Goal: Information Seeking & Learning: Learn about a topic

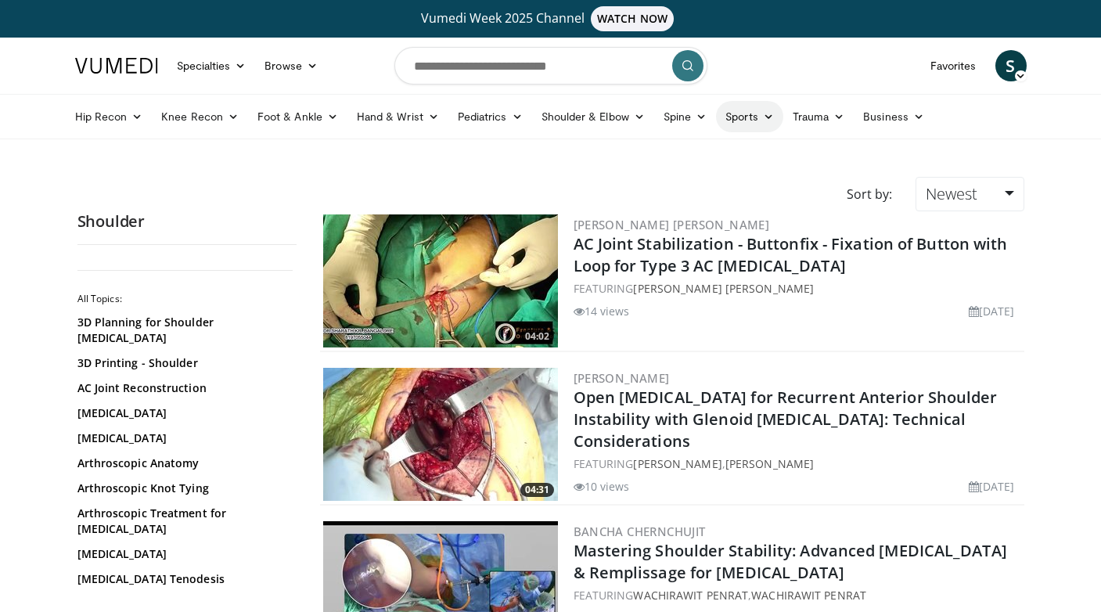
click at [732, 119] on link "Sports" at bounding box center [749, 116] width 67 height 31
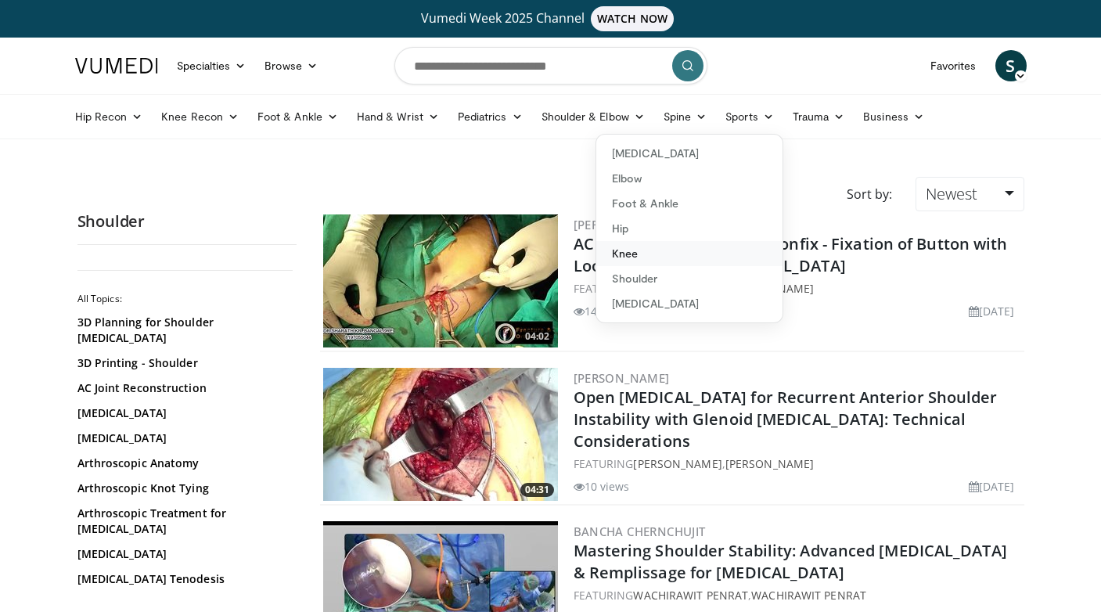
click at [701, 251] on link "Knee" at bounding box center [690, 253] width 186 height 25
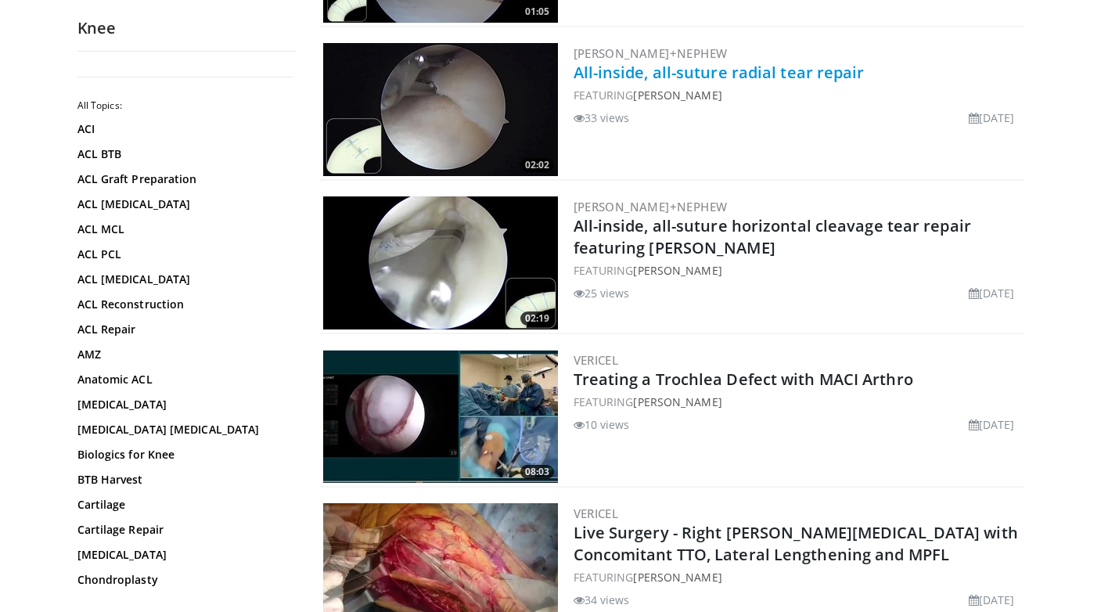
scroll to position [1134, 0]
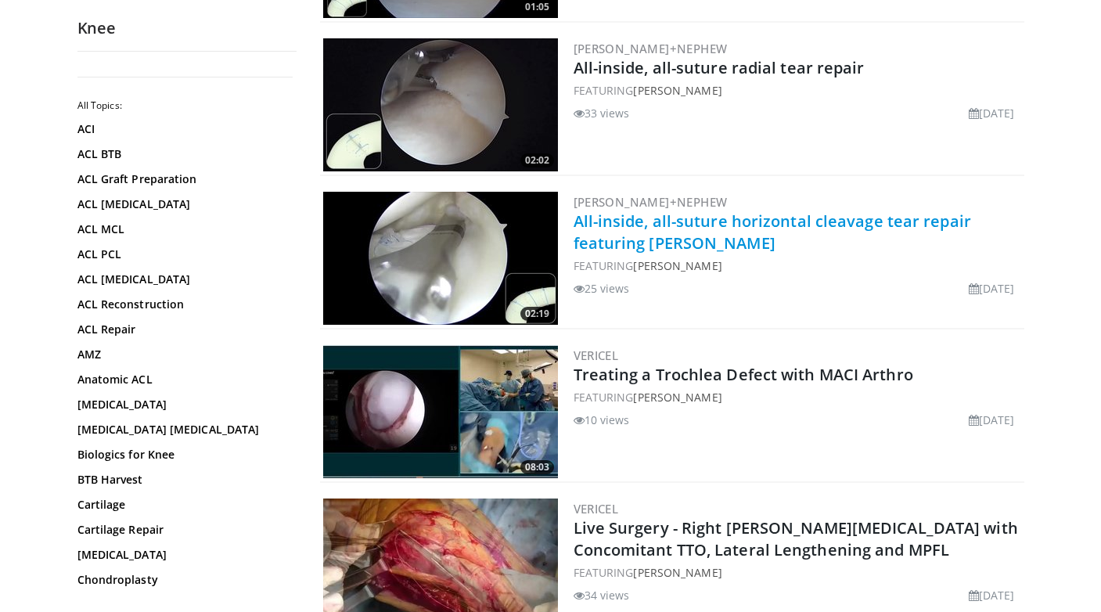
click at [717, 211] on link "All-inside, all-suture horizontal cleavage tear repair featuring [PERSON_NAME]" at bounding box center [773, 232] width 398 height 43
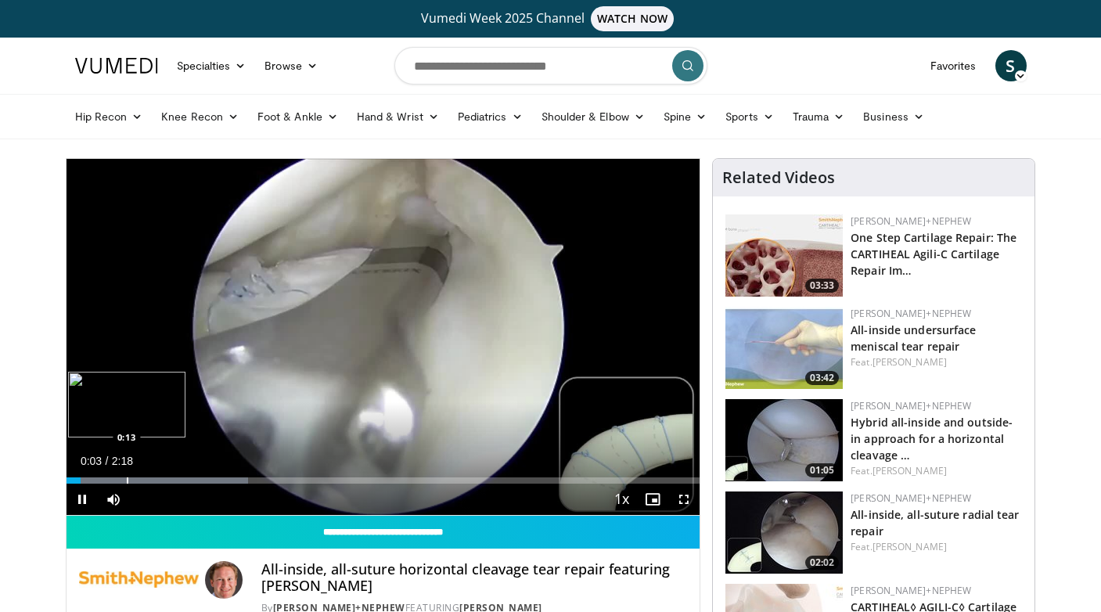
click at [127, 478] on div "Progress Bar" at bounding box center [128, 481] width 2 height 6
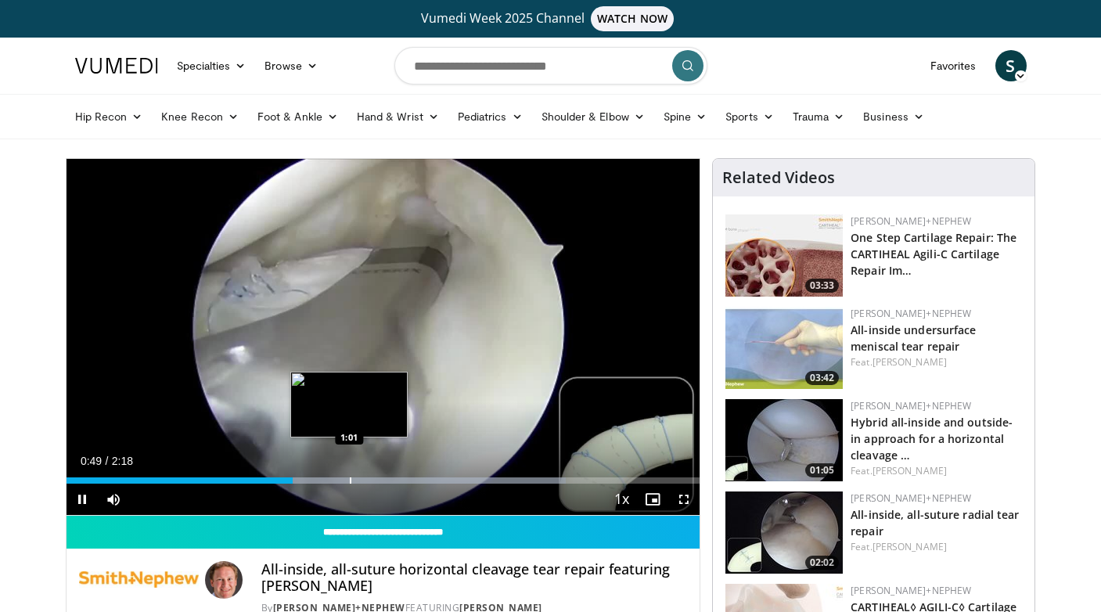
click at [350, 480] on div "Progress Bar" at bounding box center [351, 481] width 2 height 6
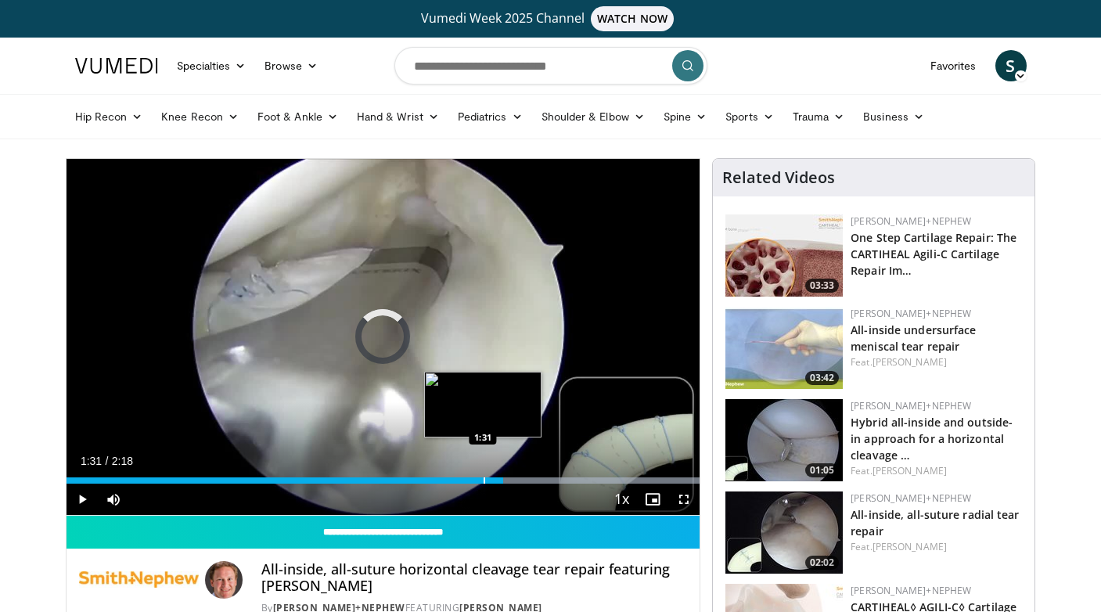
click at [484, 478] on div "Progress Bar" at bounding box center [485, 481] width 2 height 6
click at [479, 478] on div "Loaded : 100.00% 1:32 1:30" at bounding box center [384, 481] width 634 height 6
click at [525, 481] on div "Progress Bar" at bounding box center [526, 481] width 2 height 6
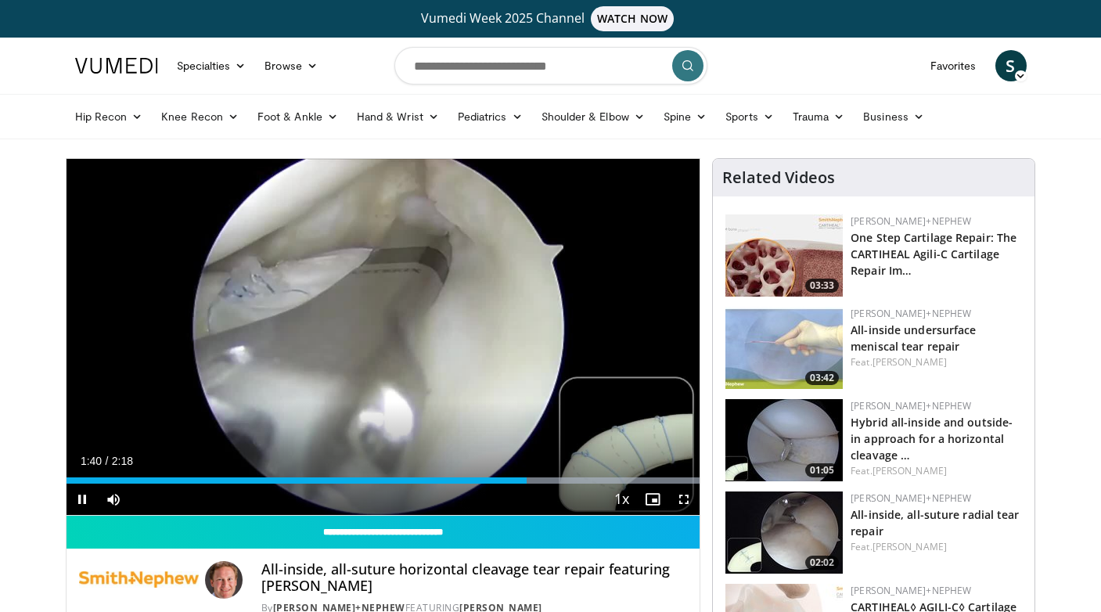
click at [546, 484] on div "Current Time 1:40 / Duration 2:18 Pause Skip Backward Skip Forward Mute Loaded …" at bounding box center [384, 499] width 634 height 31
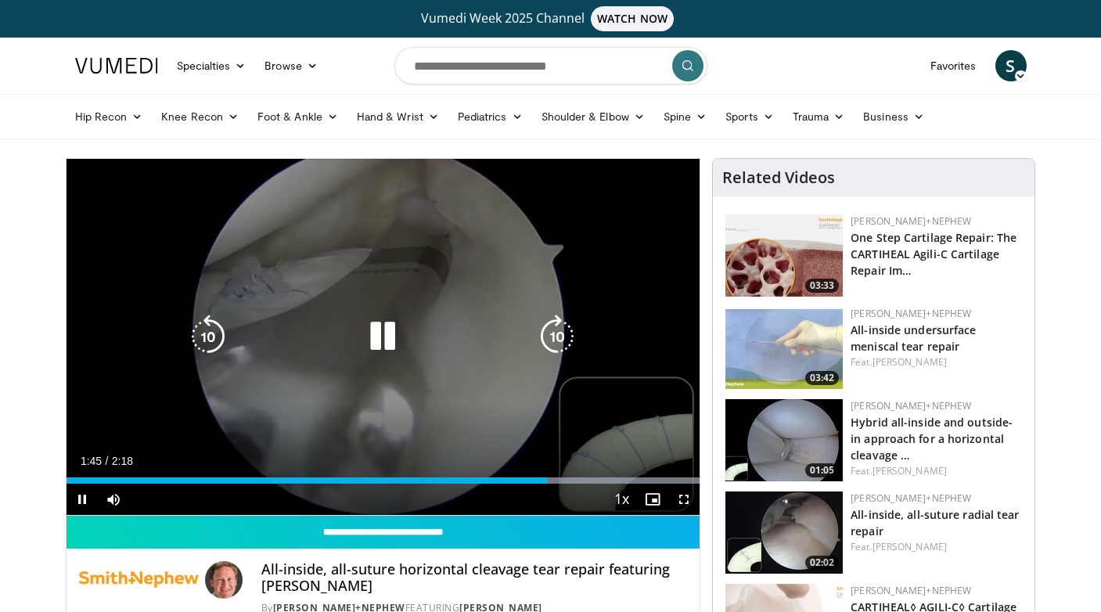
click at [565, 487] on div "Current Time 1:45 / Duration 2:18 Pause Skip Backward Skip Forward Mute Loaded …" at bounding box center [384, 499] width 634 height 31
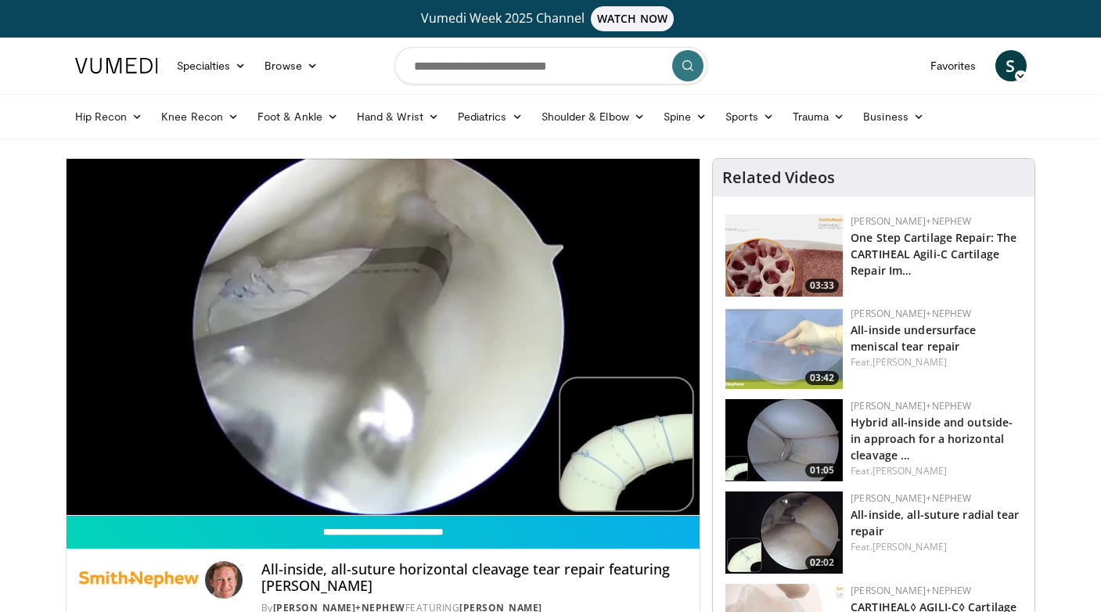
click at [795, 442] on img at bounding box center [784, 440] width 117 height 82
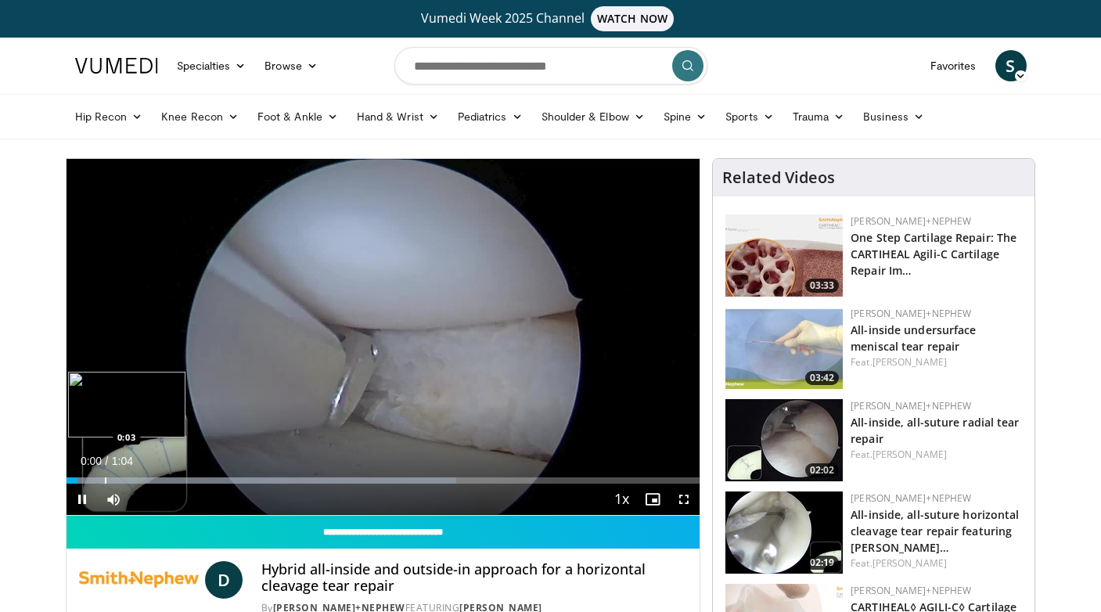
click at [105, 481] on div "Progress Bar" at bounding box center [106, 481] width 2 height 6
click at [134, 480] on div "Progress Bar" at bounding box center [133, 481] width 2 height 6
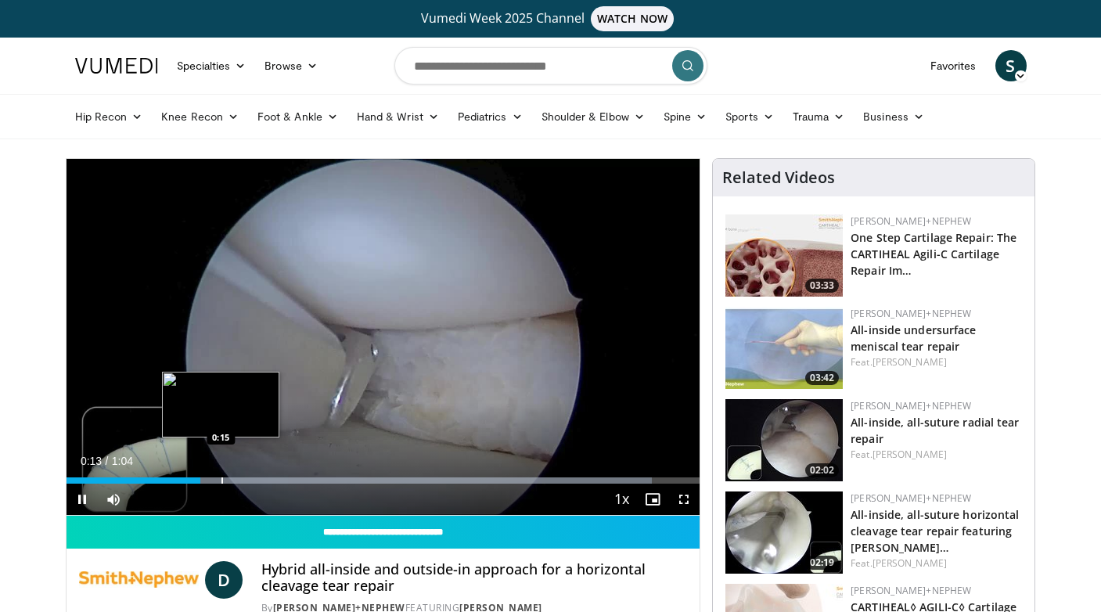
click at [223, 478] on div "Progress Bar" at bounding box center [223, 481] width 2 height 6
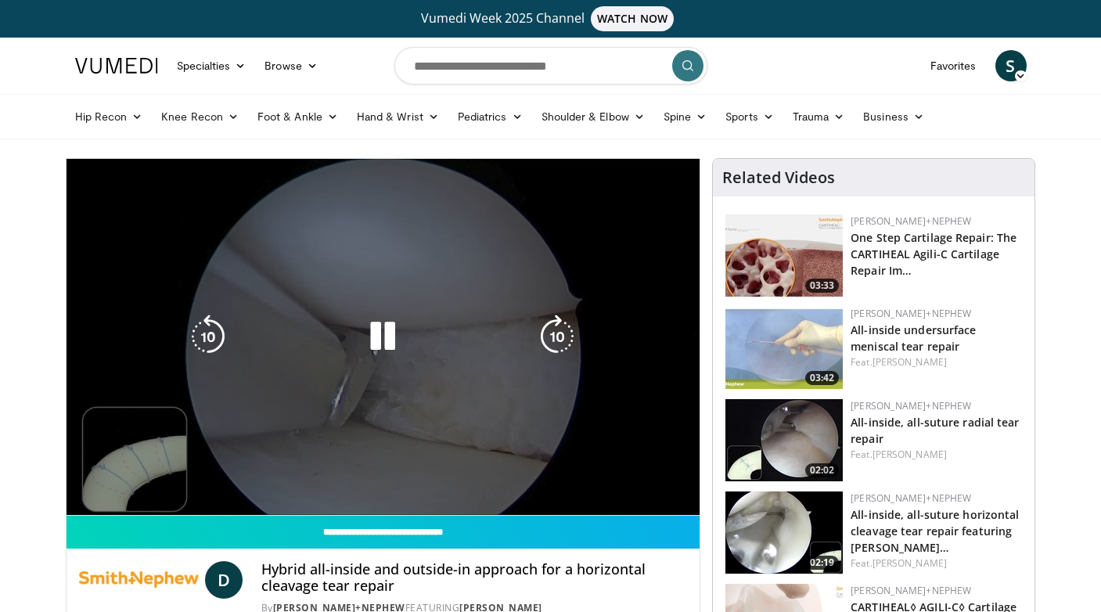
click at [269, 515] on div "Current Time 0:16 / Duration 1:04 Pause Skip Backward Skip Forward Mute Loaded …" at bounding box center [384, 530] width 634 height 31
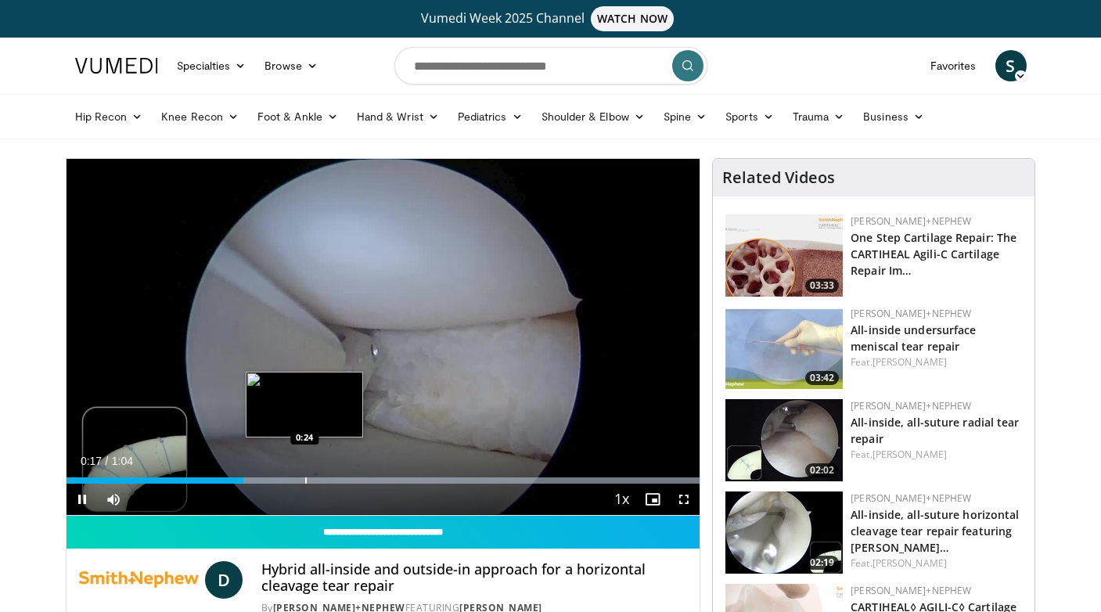
click at [306, 481] on div "Progress Bar" at bounding box center [306, 481] width 2 height 6
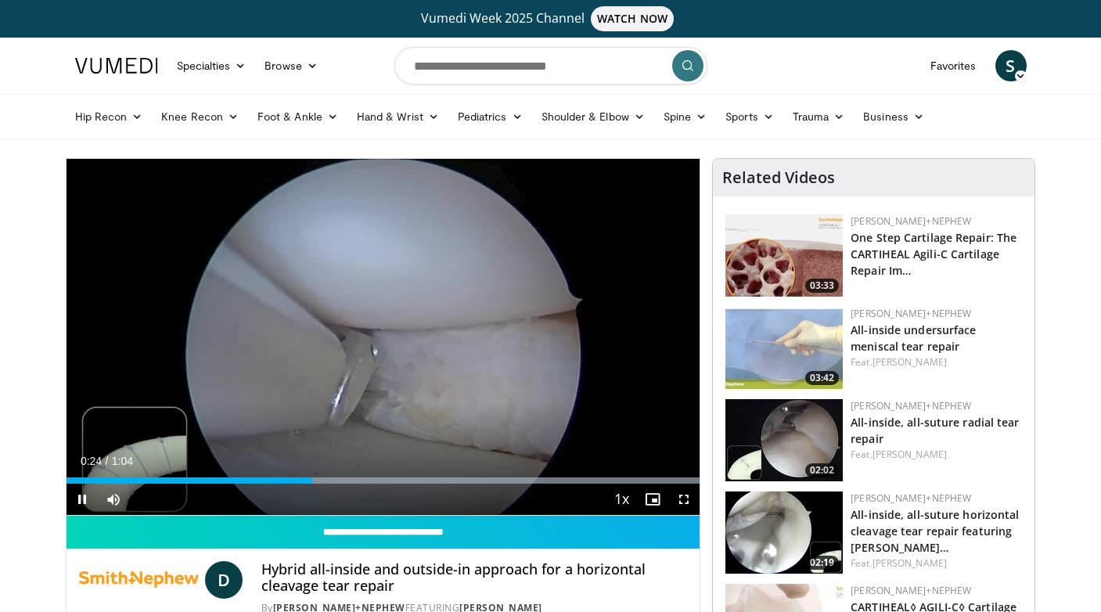
click at [360, 484] on div "Current Time 0:24 / Duration 1:04 Pause Skip Backward Skip Forward Mute Loaded …" at bounding box center [384, 499] width 634 height 31
click at [398, 482] on div "Progress Bar" at bounding box center [399, 481] width 2 height 6
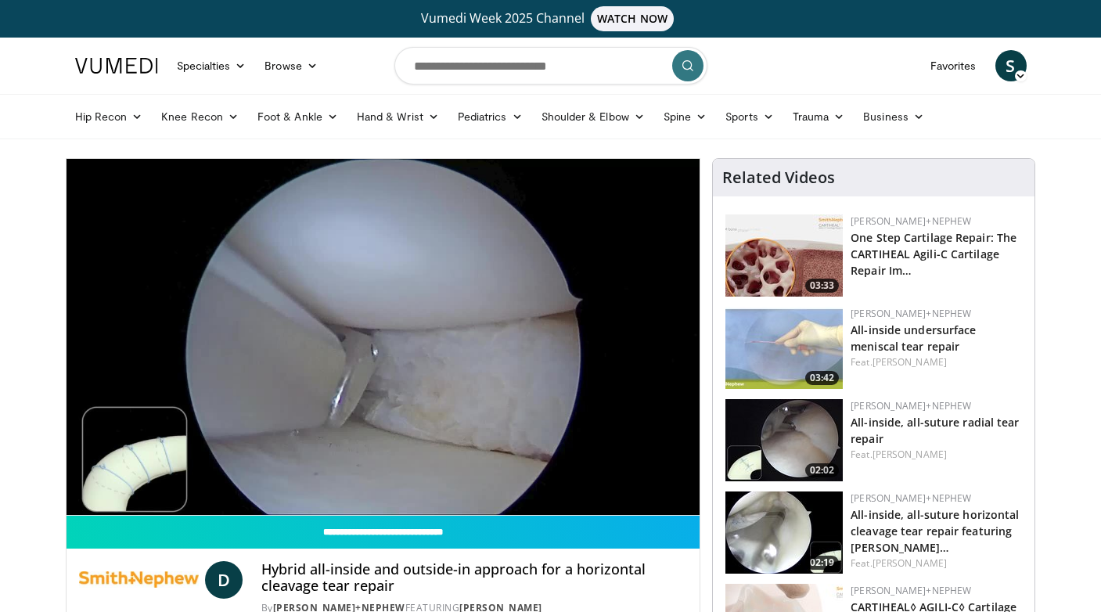
click at [799, 442] on img at bounding box center [784, 440] width 117 height 82
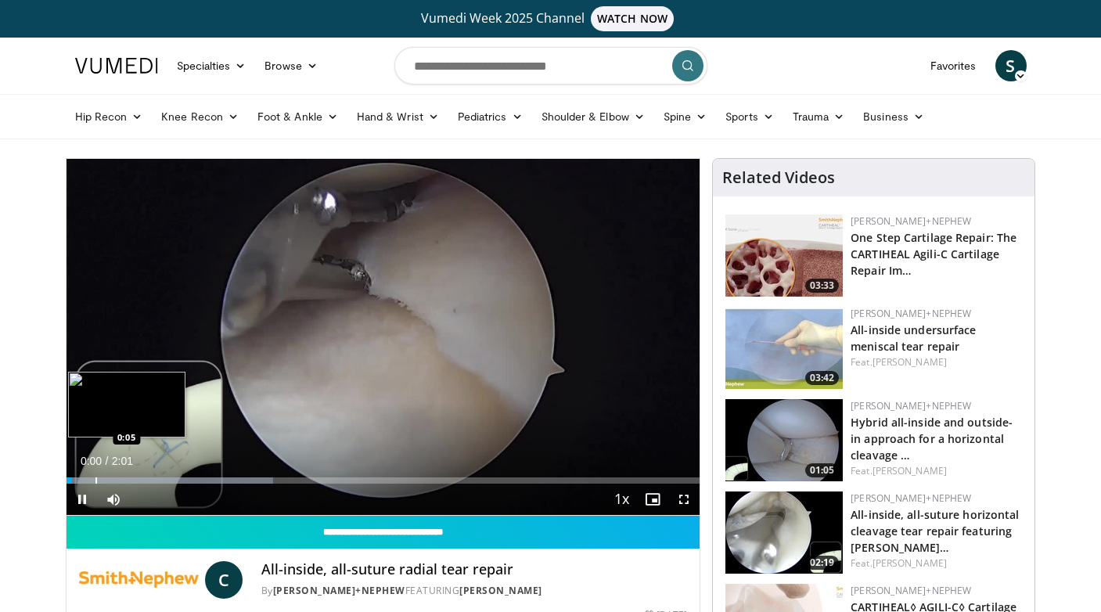
click at [95, 475] on div "Loaded : 32.62% 0:01 0:05" at bounding box center [384, 476] width 634 height 15
click at [124, 478] on div "Progress Bar" at bounding box center [125, 481] width 2 height 6
click at [169, 484] on div "Current Time 0:11 / Duration 2:01 Pause Skip Backward Skip Forward Mute Loaded …" at bounding box center [384, 499] width 634 height 31
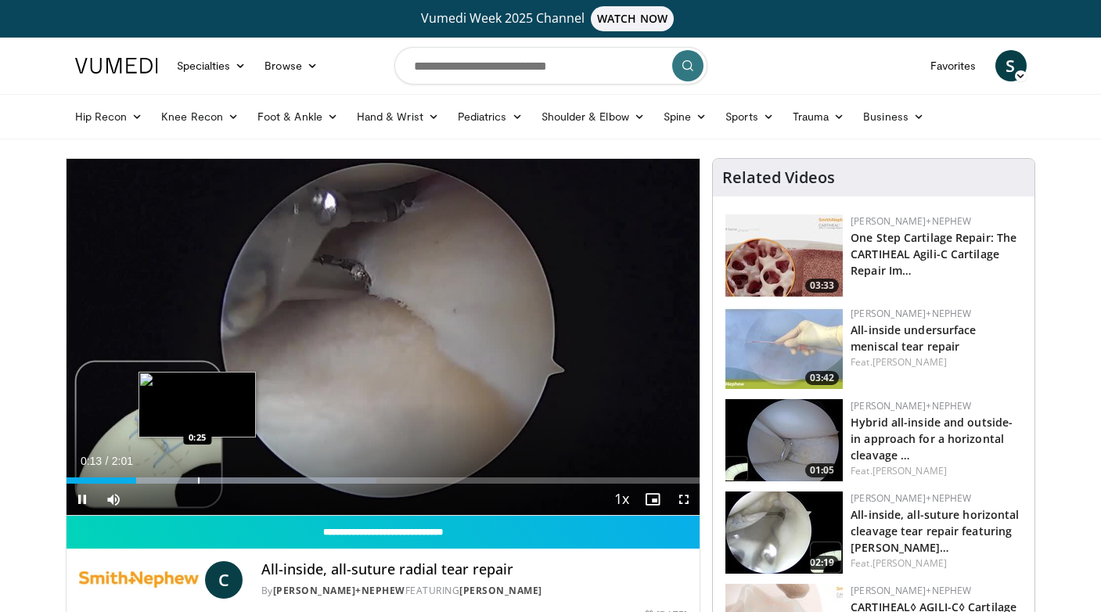
click at [198, 481] on div "Progress Bar" at bounding box center [199, 481] width 2 height 6
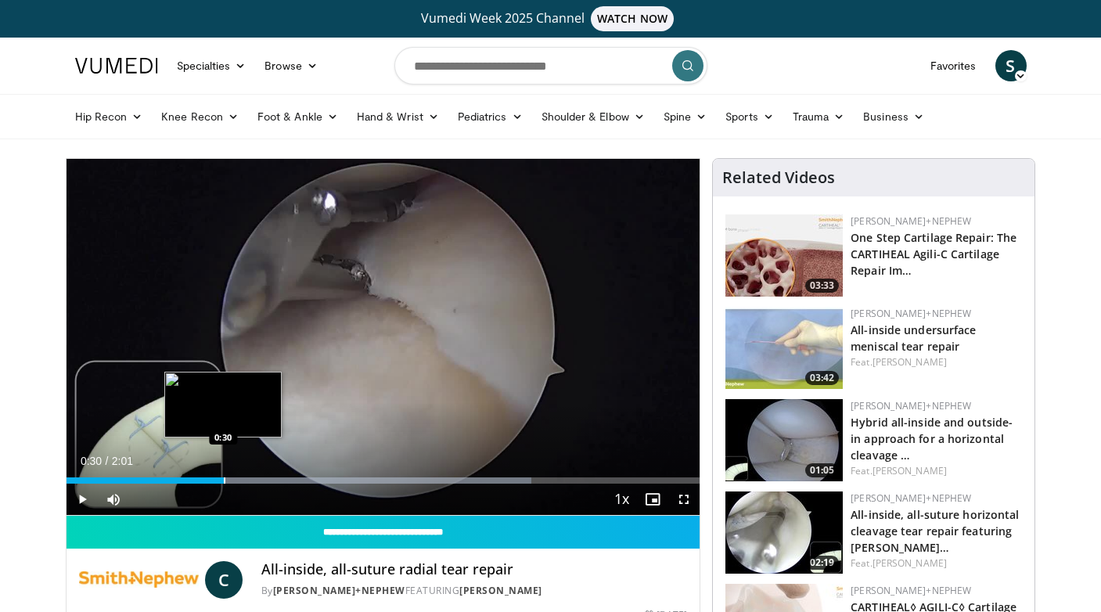
click at [224, 483] on div "Progress Bar" at bounding box center [225, 481] width 2 height 6
click at [222, 481] on div "Progress Bar" at bounding box center [223, 481] width 2 height 6
click at [209, 479] on div "Progress Bar" at bounding box center [210, 481] width 2 height 6
click at [189, 478] on div "Progress Bar" at bounding box center [190, 481] width 2 height 6
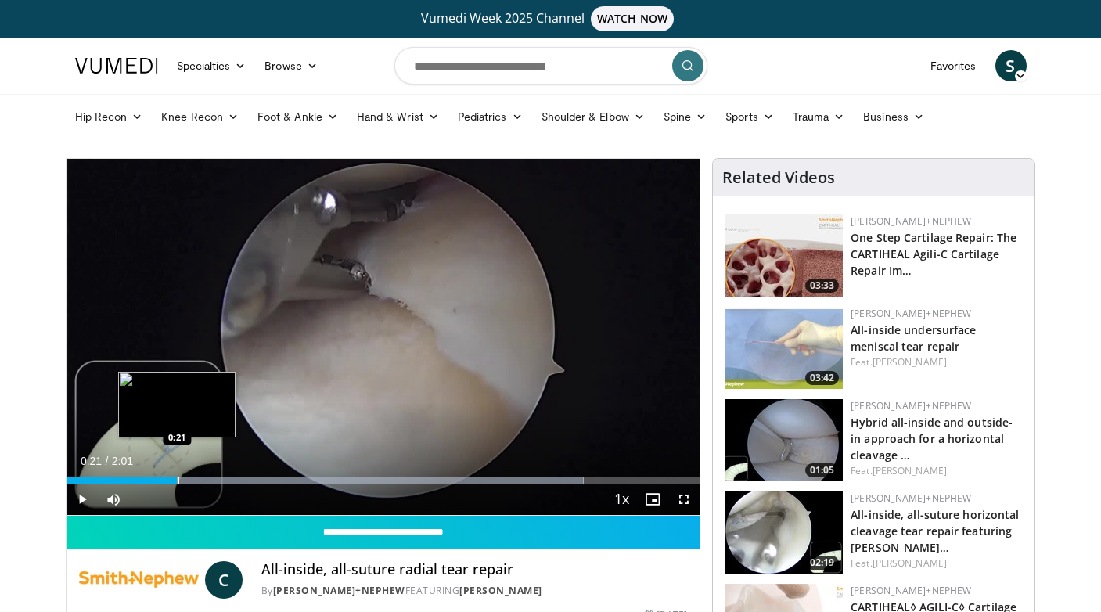
click at [177, 477] on div "Loaded : 81.64% 0:25 0:21" at bounding box center [384, 476] width 634 height 15
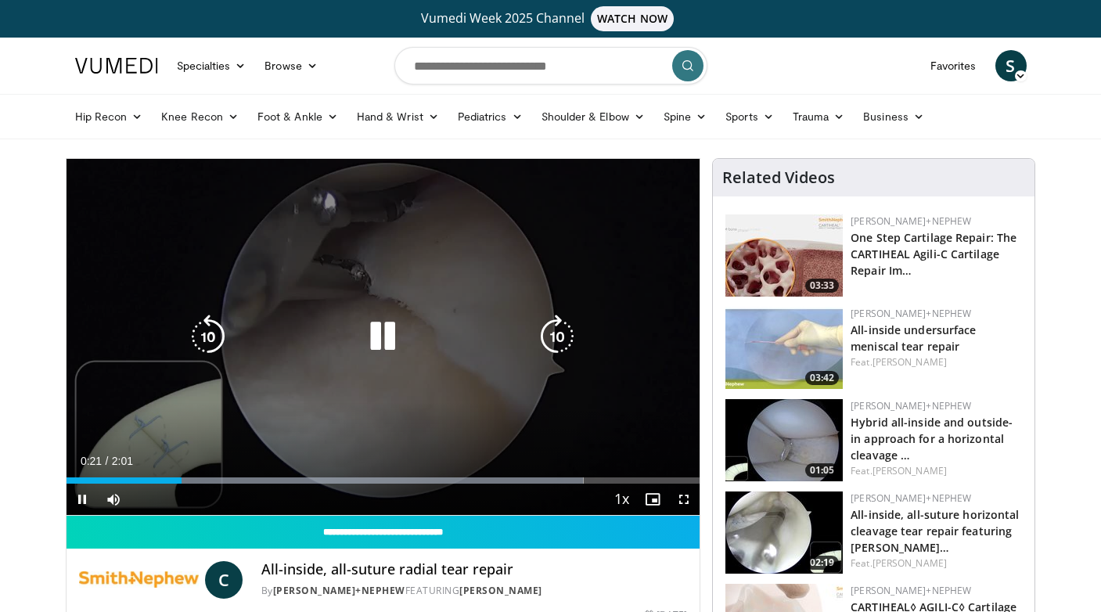
click at [169, 476] on video-js "**********" at bounding box center [384, 337] width 634 height 357
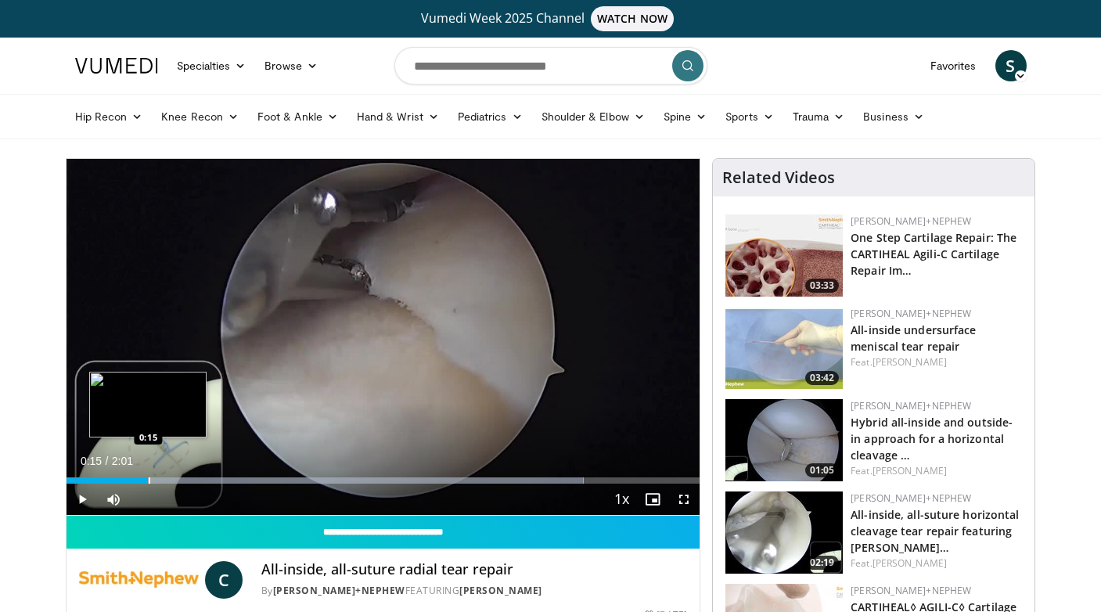
click at [149, 478] on div "Progress Bar" at bounding box center [150, 481] width 2 height 6
click at [135, 480] on div "Progress Bar" at bounding box center [136, 481] width 2 height 6
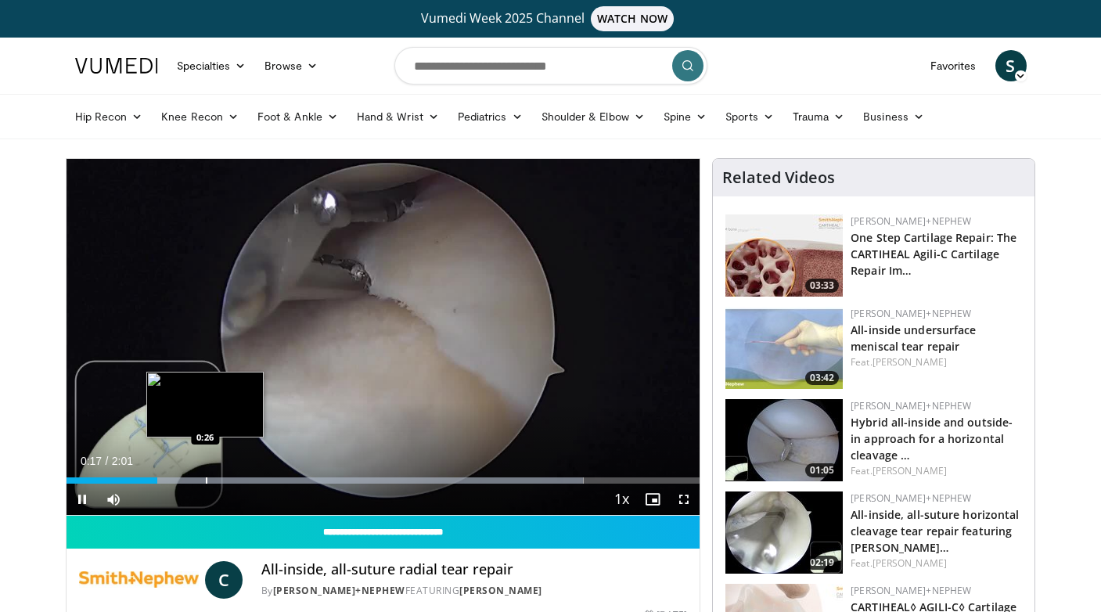
click at [206, 481] on div "Progress Bar" at bounding box center [207, 481] width 2 height 6
click at [237, 479] on div "Progress Bar" at bounding box center [238, 481] width 2 height 6
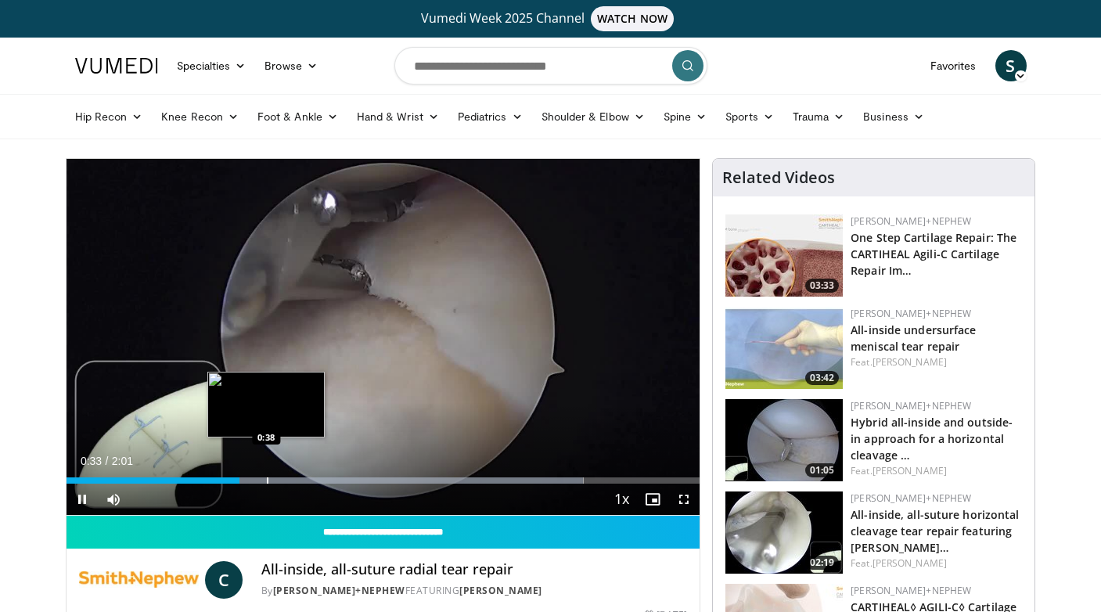
click at [267, 479] on div "Progress Bar" at bounding box center [268, 481] width 2 height 6
click at [294, 478] on div "Progress Bar" at bounding box center [295, 481] width 2 height 6
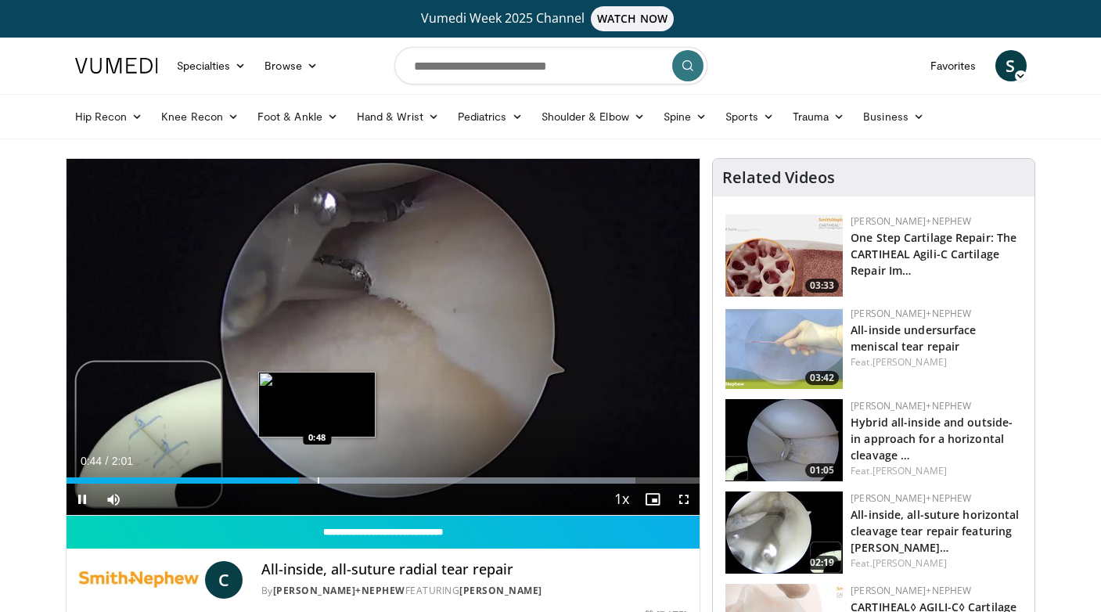
click at [318, 478] on div "Progress Bar" at bounding box center [319, 481] width 2 height 6
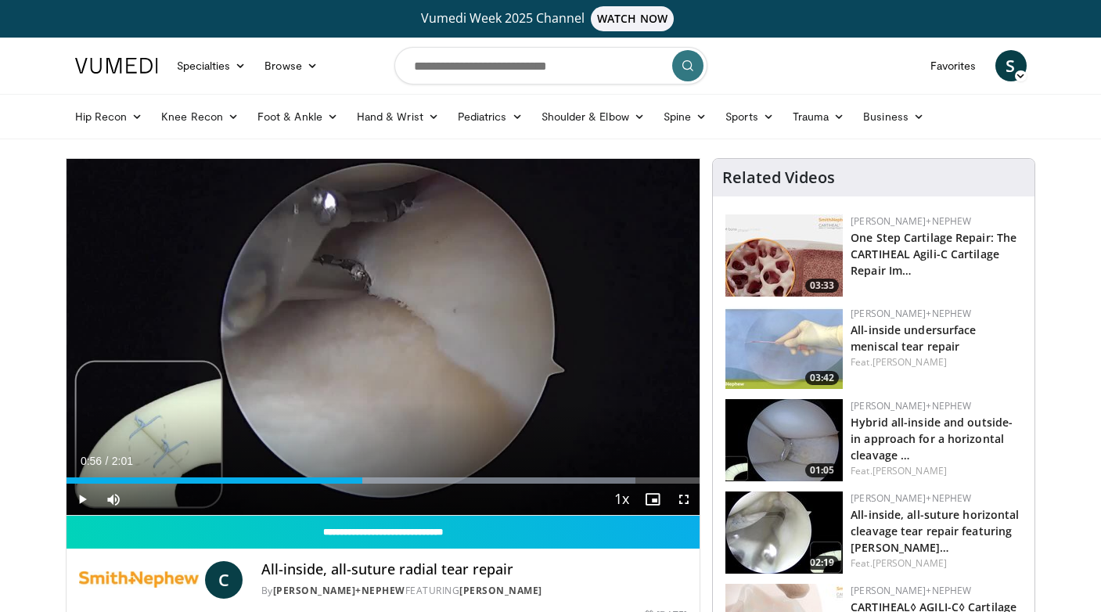
click at [363, 479] on div "Progress Bar" at bounding box center [364, 481] width 2 height 6
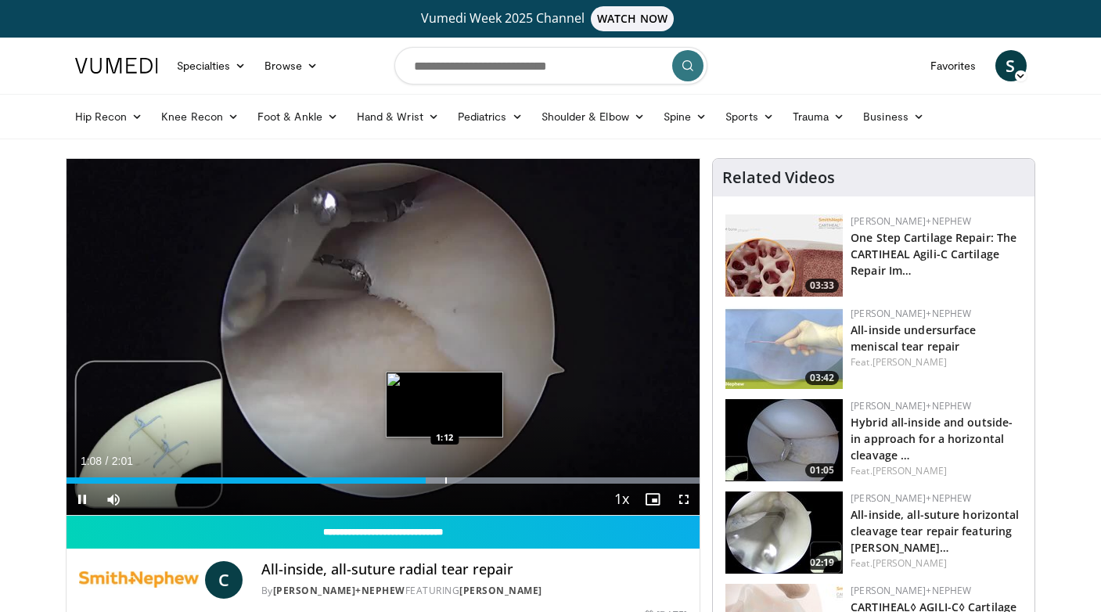
click at [445, 472] on div "Loaded : 100.00% 1:08 1:12" at bounding box center [384, 476] width 634 height 15
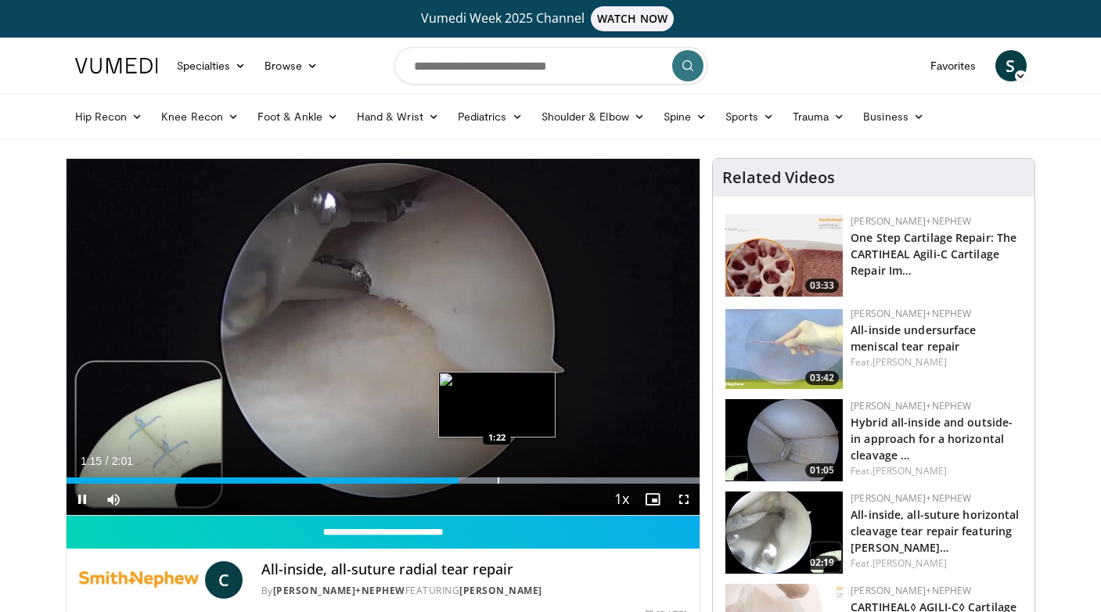
click at [498, 478] on div "Progress Bar" at bounding box center [499, 481] width 2 height 6
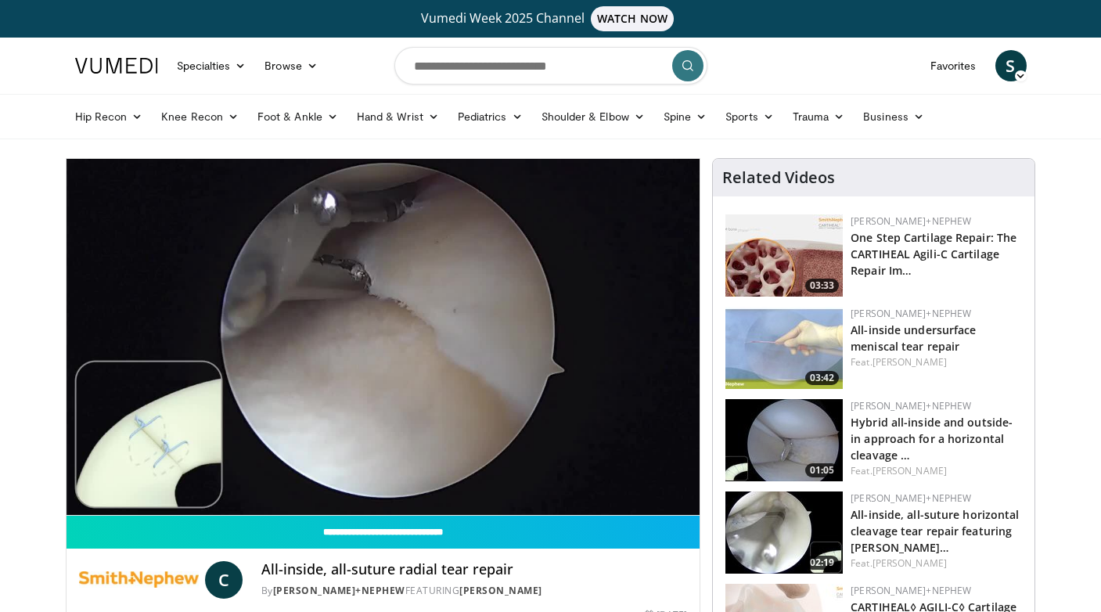
click at [800, 355] on img at bounding box center [784, 348] width 117 height 82
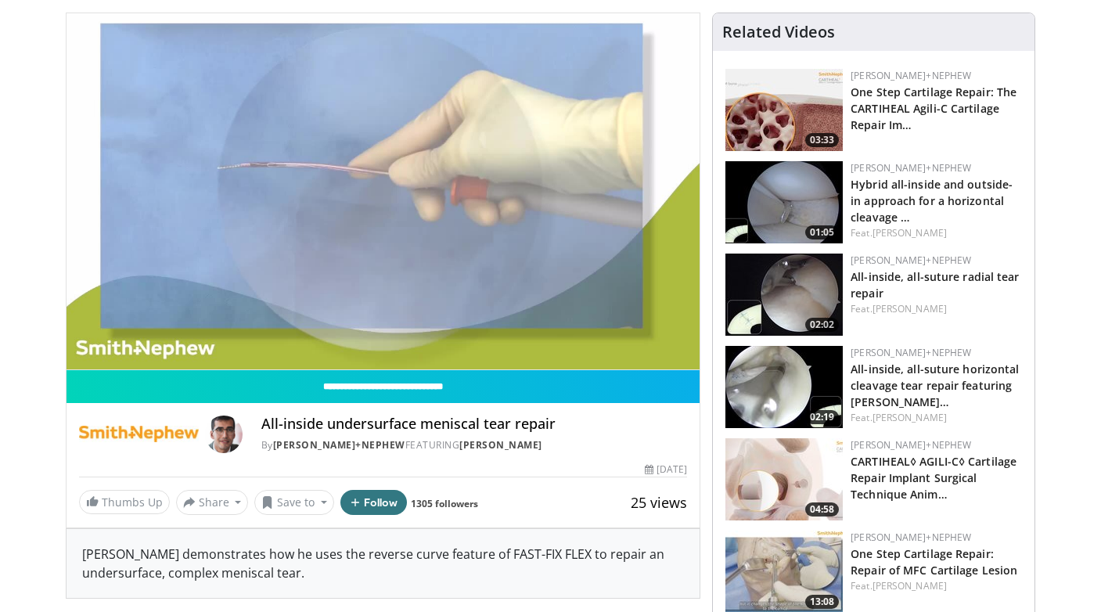
scroll to position [147, 0]
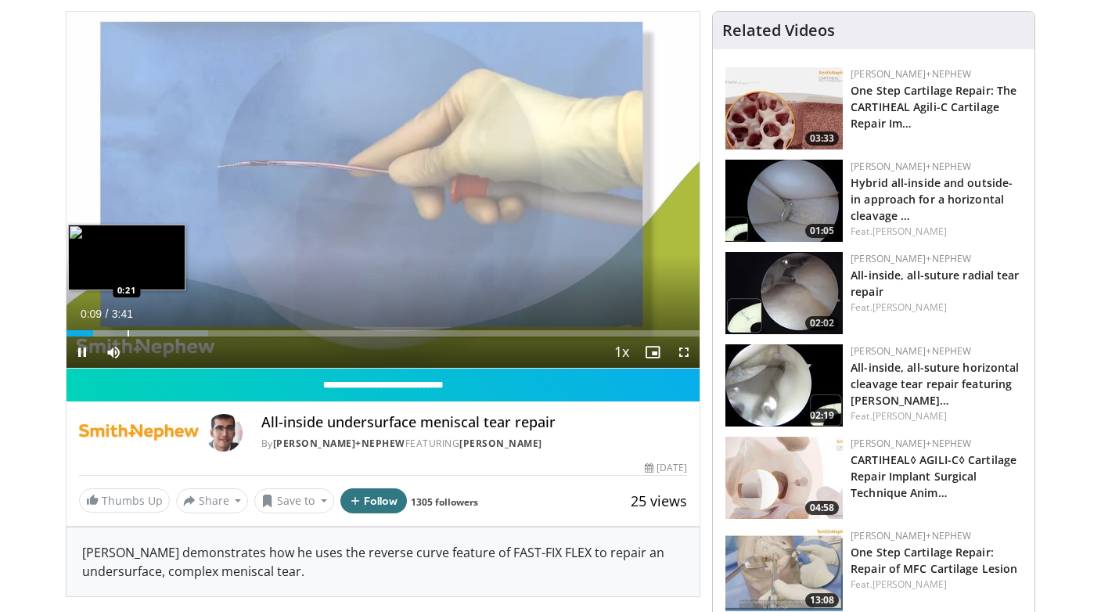
click at [128, 328] on div "Loaded : 22.39% 0:09 0:21" at bounding box center [384, 329] width 634 height 15
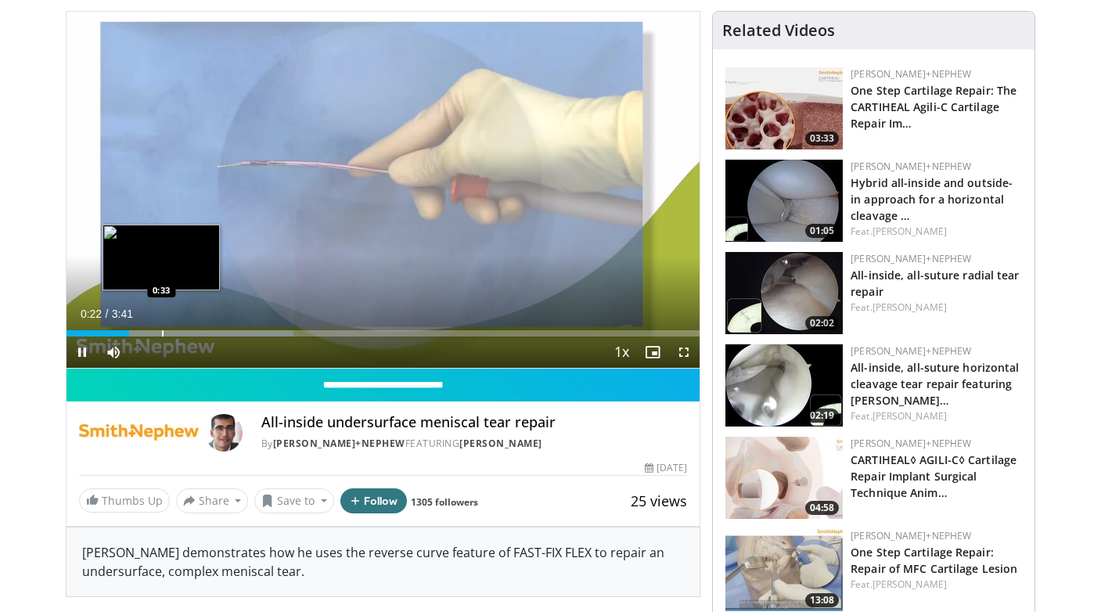
click at [161, 330] on div "Loaded : 35.85% 0:22 0:33" at bounding box center [384, 329] width 634 height 15
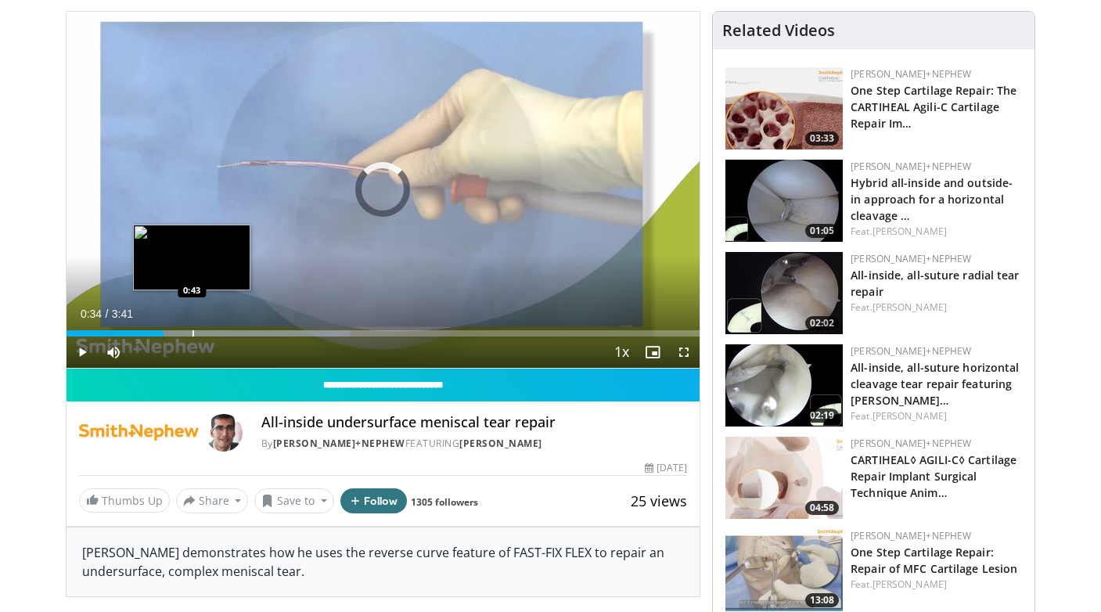
click at [193, 334] on div "Progress Bar" at bounding box center [194, 333] width 2 height 6
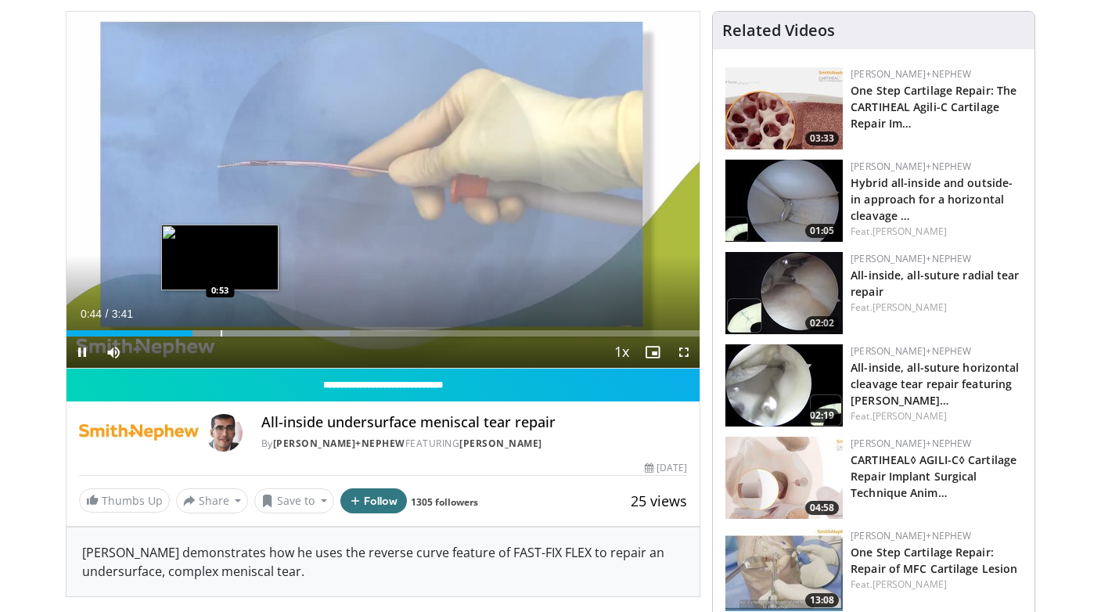
click at [222, 333] on div "Progress Bar" at bounding box center [222, 333] width 2 height 6
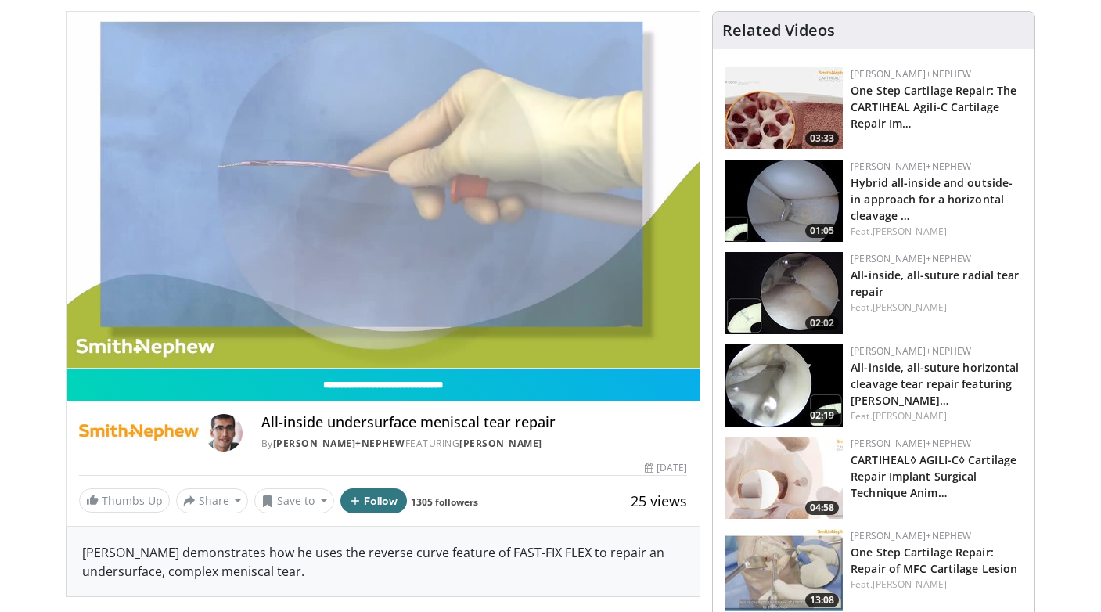
scroll to position [0, 0]
